Goal: Transaction & Acquisition: Purchase product/service

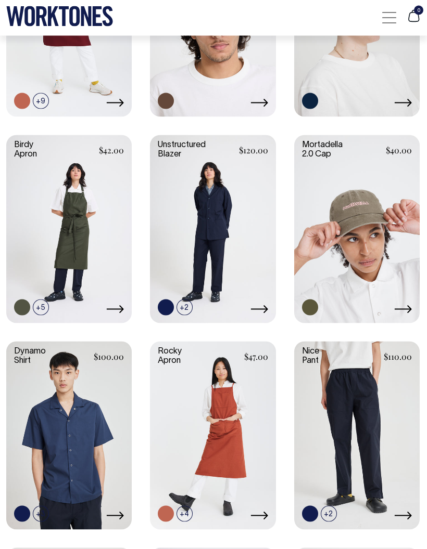
scroll to position [504, 0]
click at [230, 246] on link at bounding box center [212, 228] width 125 height 186
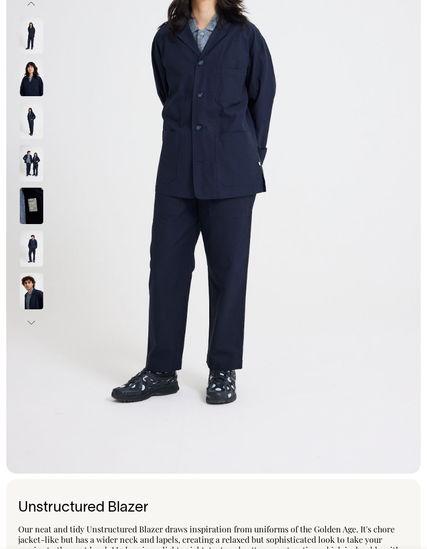
scroll to position [189, 0]
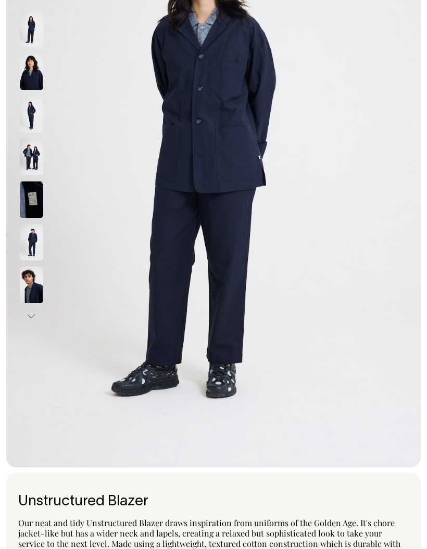
click at [28, 317] on button "Next" at bounding box center [31, 317] width 16 height 21
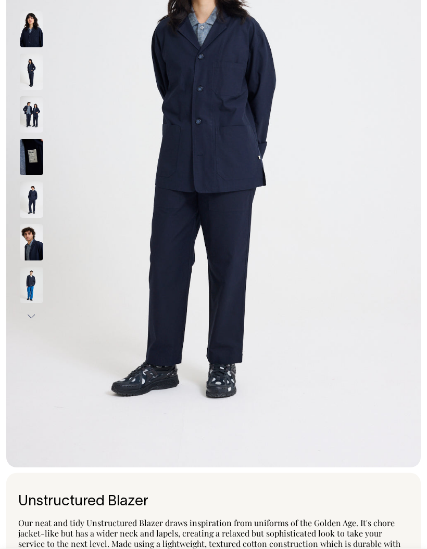
scroll to position [189, 0]
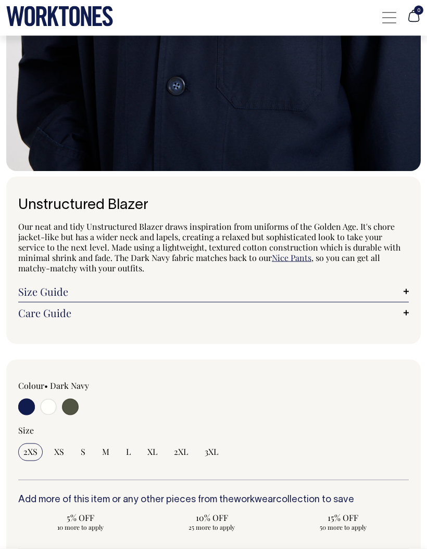
click at [53, 404] on input "radio" at bounding box center [48, 407] width 17 height 17
radio input "true"
select select "Off-White"
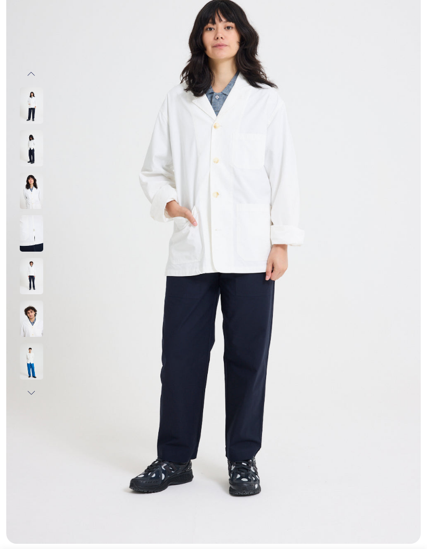
scroll to position [112, 0]
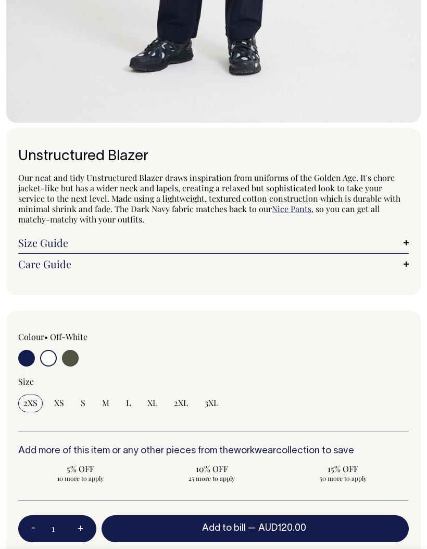
click at [74, 356] on input "radio" at bounding box center [70, 358] width 17 height 17
radio input "true"
select select "Olive"
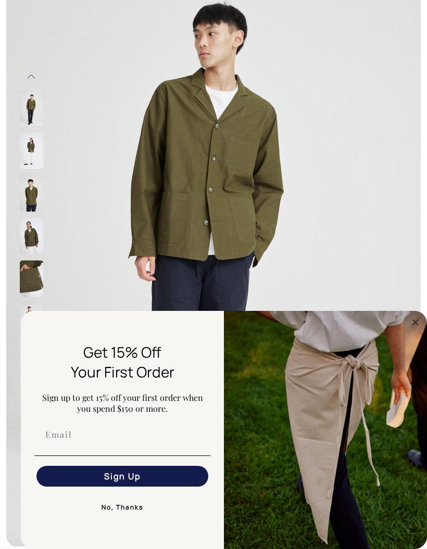
scroll to position [110, 0]
